Goal: Transaction & Acquisition: Book appointment/travel/reservation

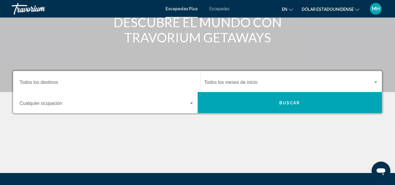
scroll to position [83, 0]
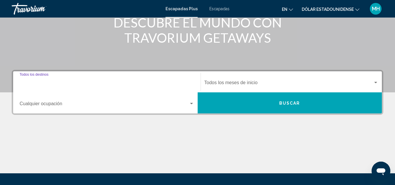
click at [146, 84] on input "Destino Todos los destinos" at bounding box center [107, 83] width 174 height 5
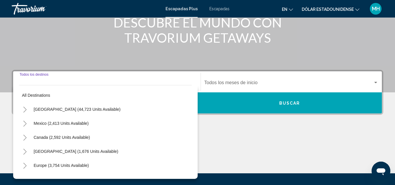
scroll to position [134, 0]
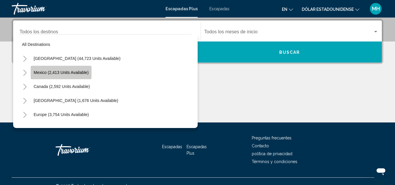
click at [72, 72] on span "Mexico (2,413 units available)" at bounding box center [61, 72] width 55 height 5
type input "**********"
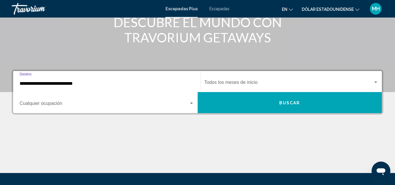
scroll to position [81, 0]
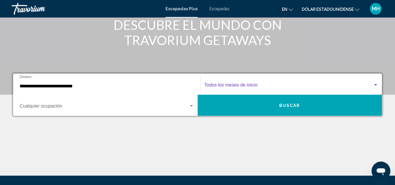
click at [258, 87] on span "Widget de búsqueda" at bounding box center [288, 86] width 169 height 5
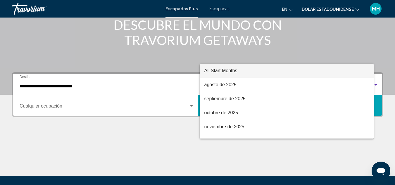
scroll to position [134, 0]
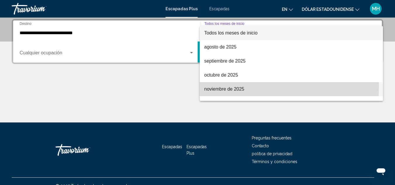
click at [258, 87] on span "noviembre de 2025" at bounding box center [291, 89] width 174 height 14
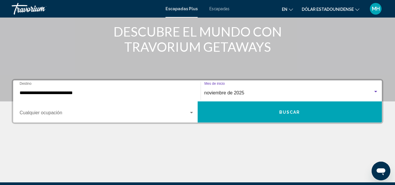
scroll to position [74, 0]
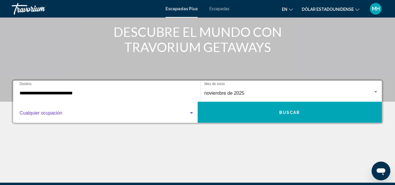
click at [189, 113] on div "Widget de búsqueda" at bounding box center [191, 113] width 5 height 5
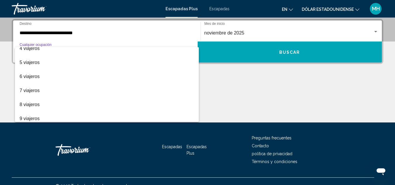
scroll to position [48, 0]
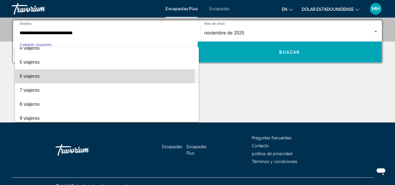
click at [80, 74] on span "6 viajeros" at bounding box center [107, 76] width 174 height 14
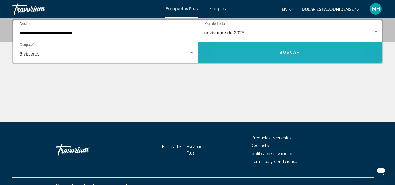
click at [260, 54] on button "Buscar" at bounding box center [289, 51] width 184 height 21
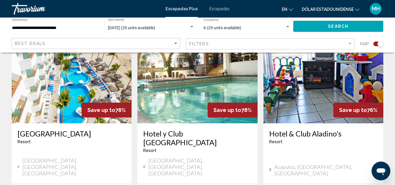
scroll to position [231, 0]
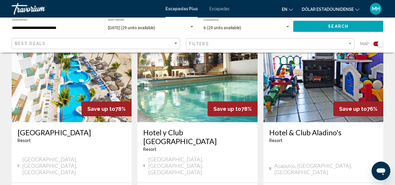
click at [303, 128] on h3 "Hotel & Club Aladino's" at bounding box center [323, 132] width 108 height 9
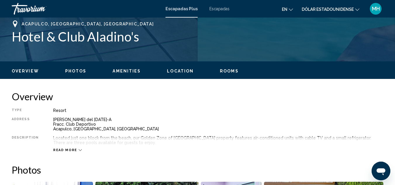
scroll to position [233, 0]
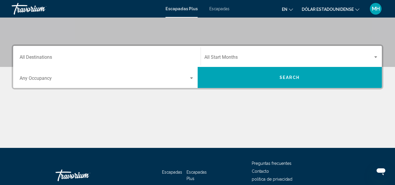
scroll to position [109, 0]
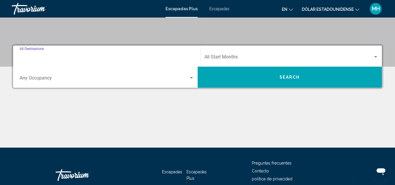
click at [171, 60] on input "Destination All Destinations" at bounding box center [107, 57] width 174 height 5
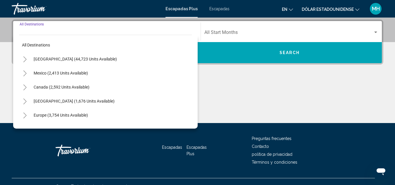
scroll to position [134, 0]
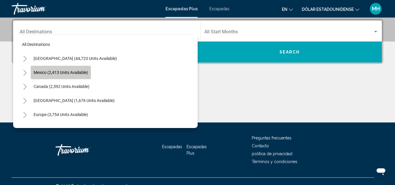
click at [71, 74] on span "Mexico (2,413 units available)" at bounding box center [61, 72] width 54 height 5
type input "**********"
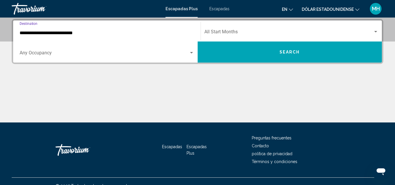
click at [85, 57] on div "Occupancy Any Occupancy" at bounding box center [107, 52] width 174 height 18
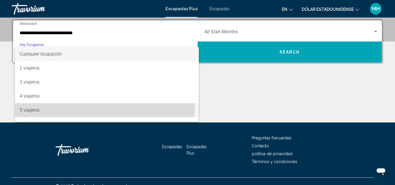
click at [73, 106] on span "5 viajeros" at bounding box center [107, 110] width 174 height 14
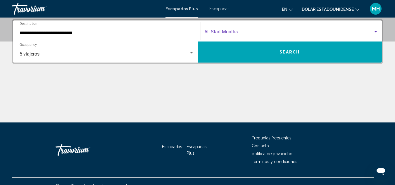
click at [251, 30] on span "Search widget" at bounding box center [288, 32] width 169 height 5
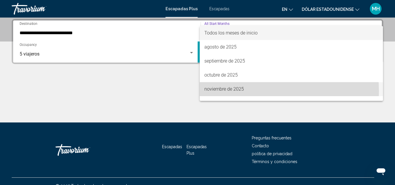
click at [240, 91] on font "noviembre de 2025" at bounding box center [223, 89] width 39 height 6
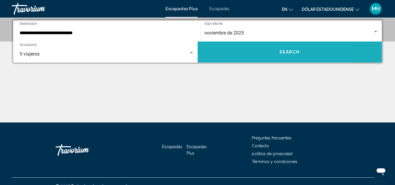
click at [255, 57] on button "Search" at bounding box center [289, 51] width 184 height 21
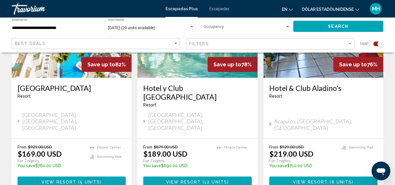
scroll to position [275, 0]
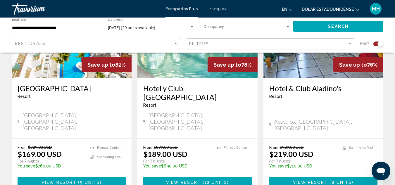
click at [309, 89] on h3 "Hotel & Club Aladino's" at bounding box center [323, 88] width 108 height 9
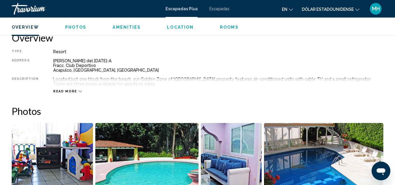
scroll to position [293, 0]
click at [73, 91] on span "Read more" at bounding box center [65, 91] width 24 height 4
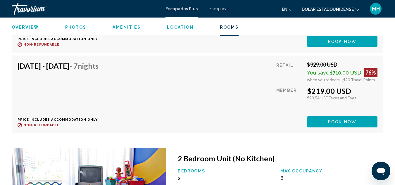
scroll to position [1257, 0]
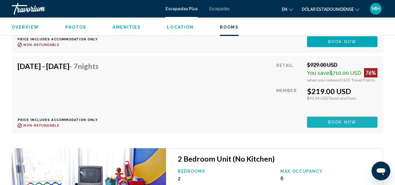
click at [333, 122] on span "Book now" at bounding box center [342, 122] width 28 height 5
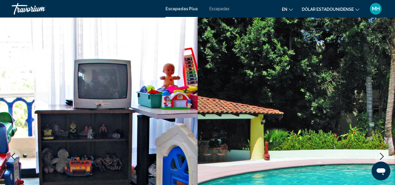
scroll to position [64, 0]
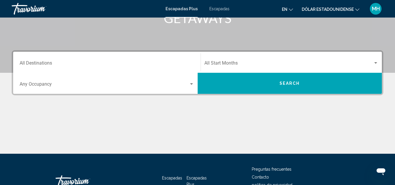
scroll to position [103, 0]
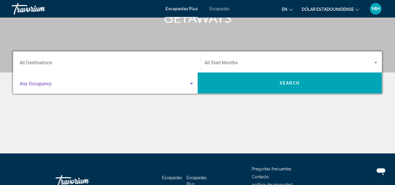
click at [123, 84] on span "Search widget" at bounding box center [104, 84] width 169 height 5
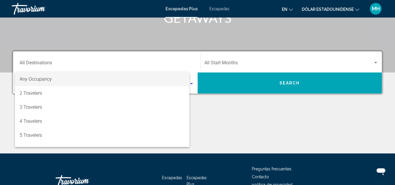
scroll to position [134, 0]
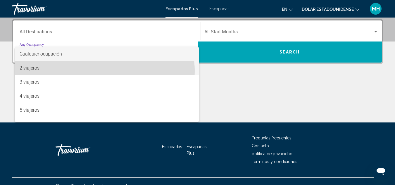
click at [104, 71] on span "2 viajeros" at bounding box center [107, 68] width 174 height 14
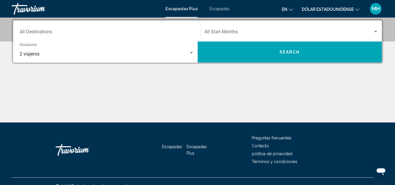
click at [161, 29] on div "Destination All Destinations" at bounding box center [107, 31] width 174 height 18
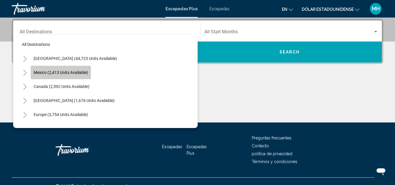
click at [83, 73] on span "Mexico (2,413 units available)" at bounding box center [61, 72] width 54 height 5
type input "**********"
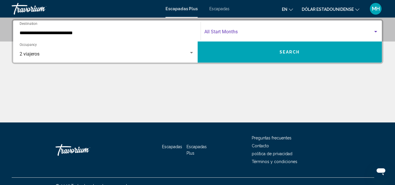
click at [274, 31] on span "Search widget" at bounding box center [288, 32] width 169 height 5
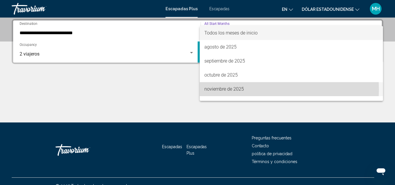
click at [262, 89] on span "noviembre de 2025" at bounding box center [291, 89] width 174 height 14
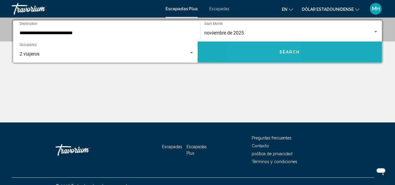
click at [267, 58] on button "Search" at bounding box center [289, 51] width 184 height 21
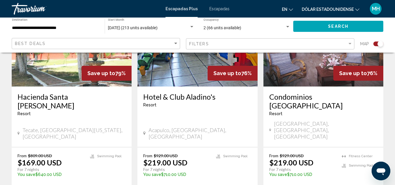
scroll to position [947, 0]
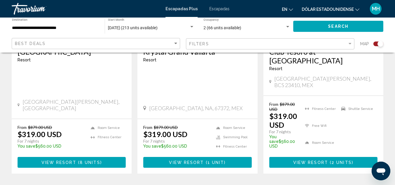
scroll to position [957, 0]
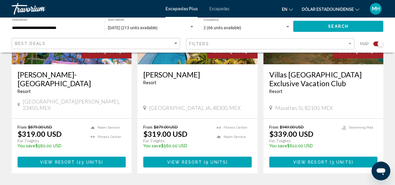
scroll to position [291, 0]
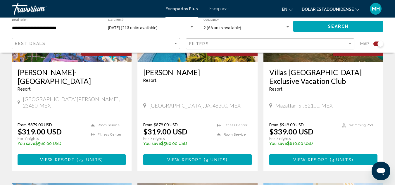
click at [205, 157] on span "9 units" at bounding box center [215, 159] width 20 height 5
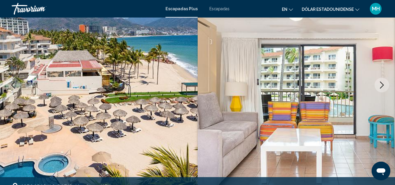
scroll to position [71, 0]
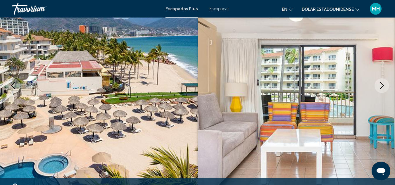
click at [382, 86] on icon "Next image" at bounding box center [382, 85] width 4 height 7
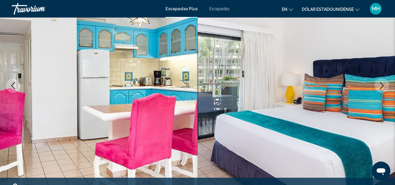
click at [382, 86] on icon "Next image" at bounding box center [382, 85] width 4 height 7
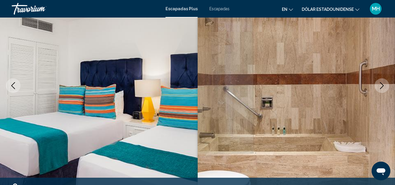
click at [382, 86] on icon "Next image" at bounding box center [382, 85] width 4 height 7
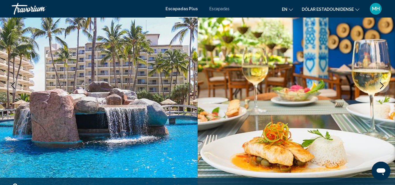
click at [382, 86] on icon "Next image" at bounding box center [382, 85] width 4 height 7
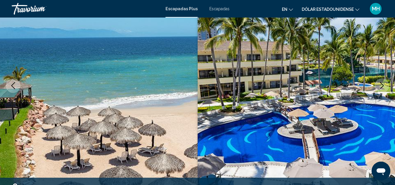
click at [382, 84] on icon "Next image" at bounding box center [381, 85] width 7 height 7
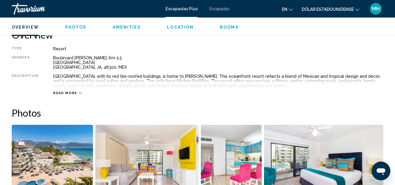
scroll to position [296, 0]
click at [74, 93] on div "Read more" at bounding box center [67, 93] width 29 height 4
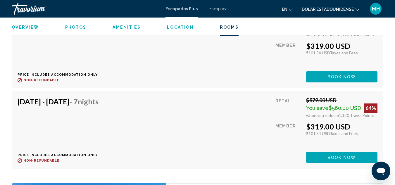
scroll to position [1331, 0]
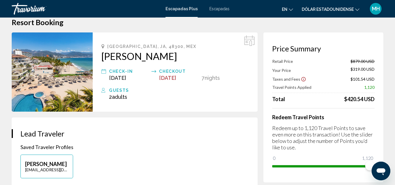
scroll to position [13, 0]
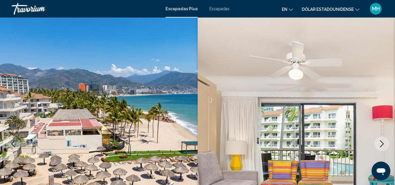
scroll to position [64, 0]
